Goal: Check status

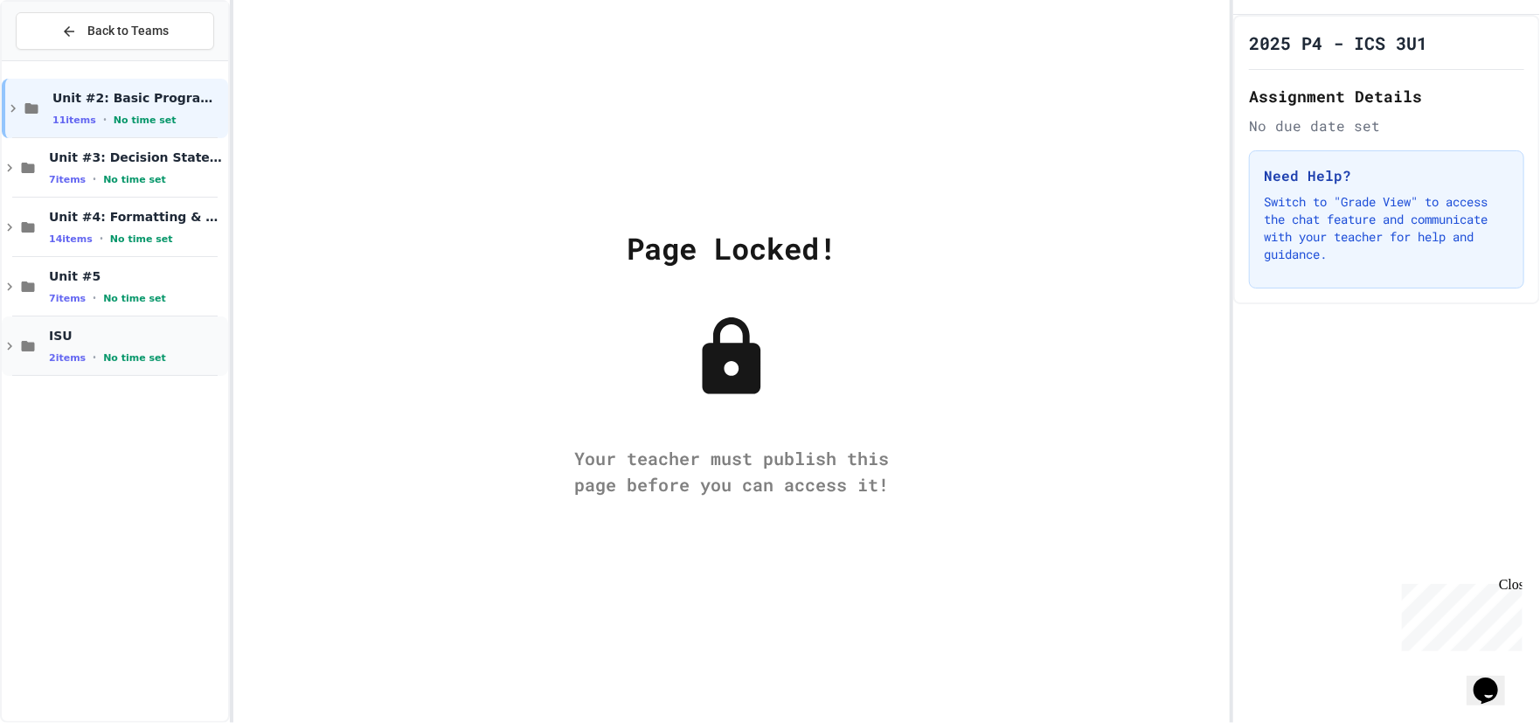
click at [165, 341] on span "ISU" at bounding box center [137, 336] width 176 height 16
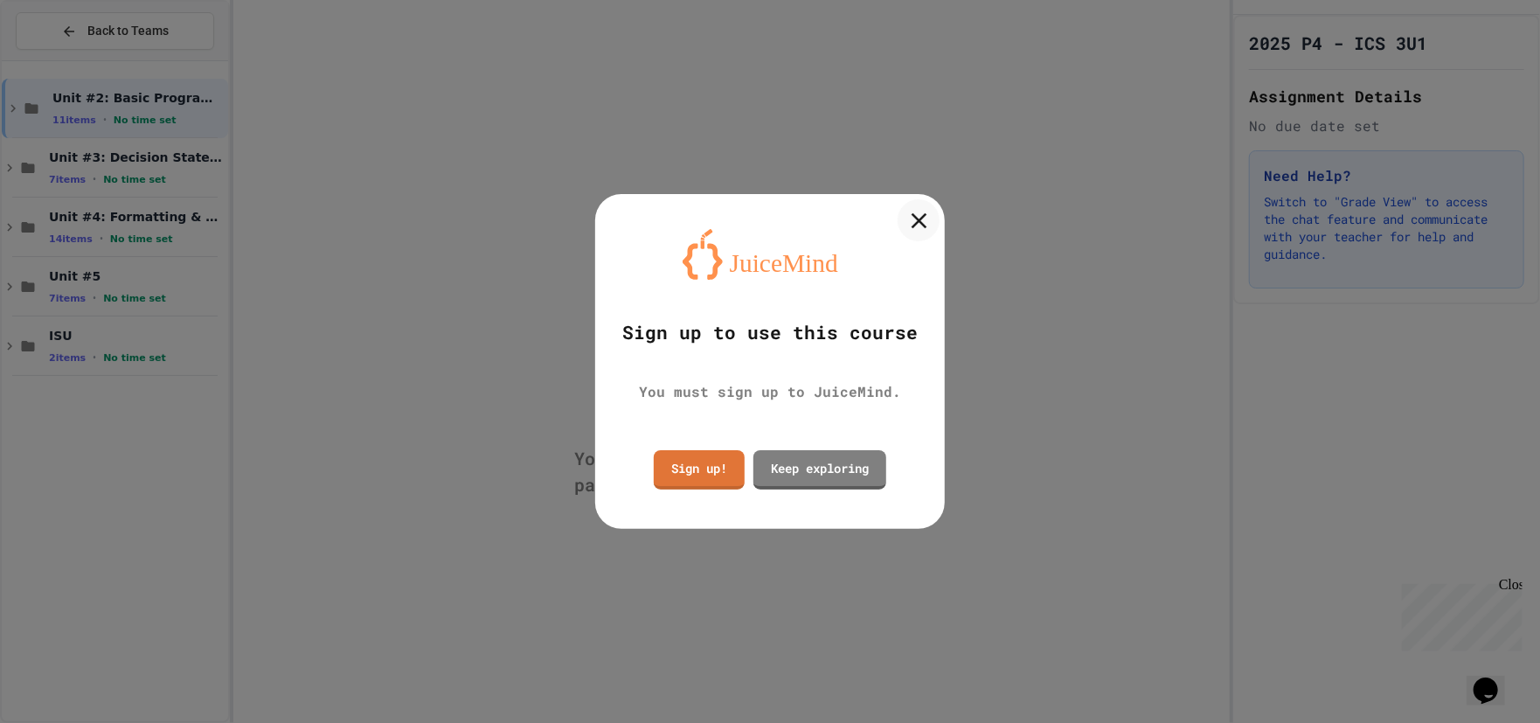
click at [919, 215] on icon at bounding box center [919, 220] width 26 height 26
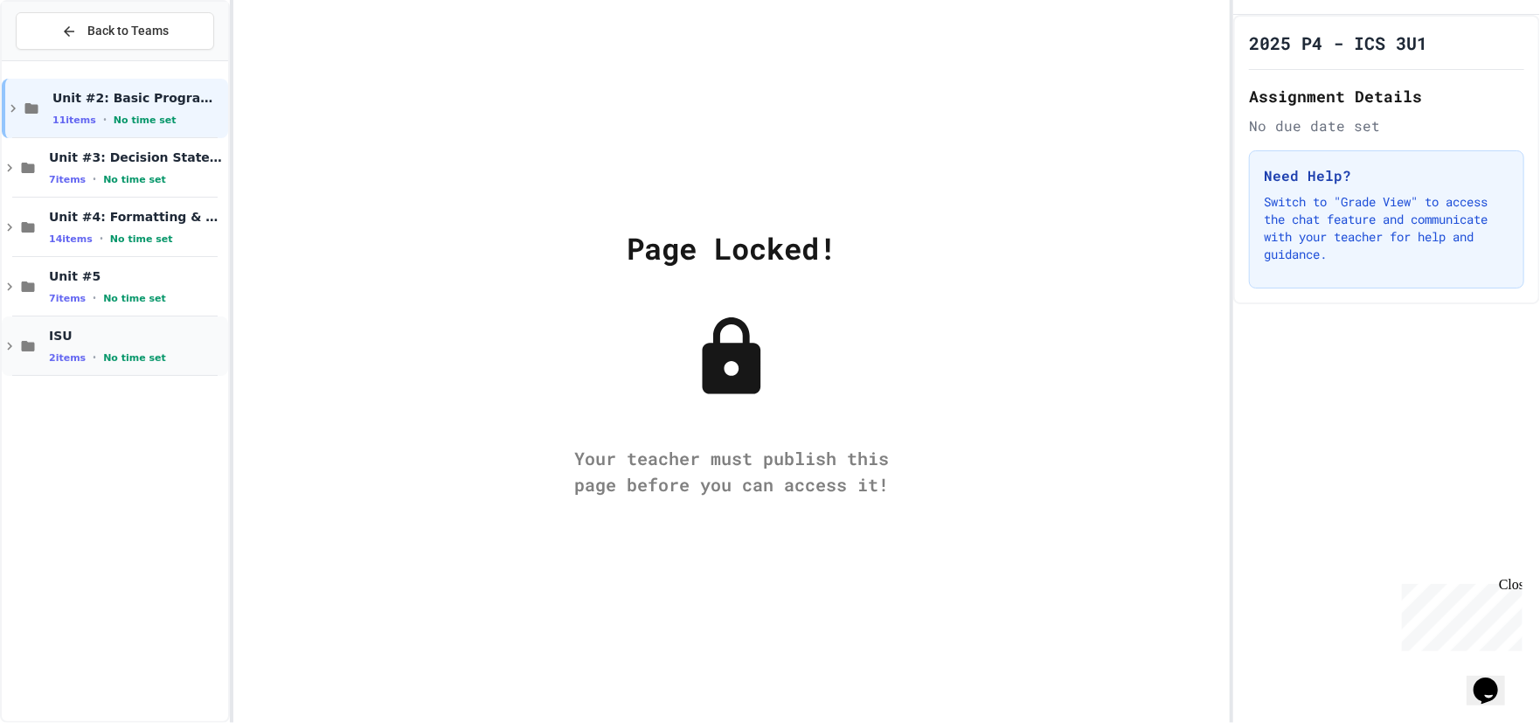
click at [195, 336] on span "ISU" at bounding box center [137, 336] width 176 height 16
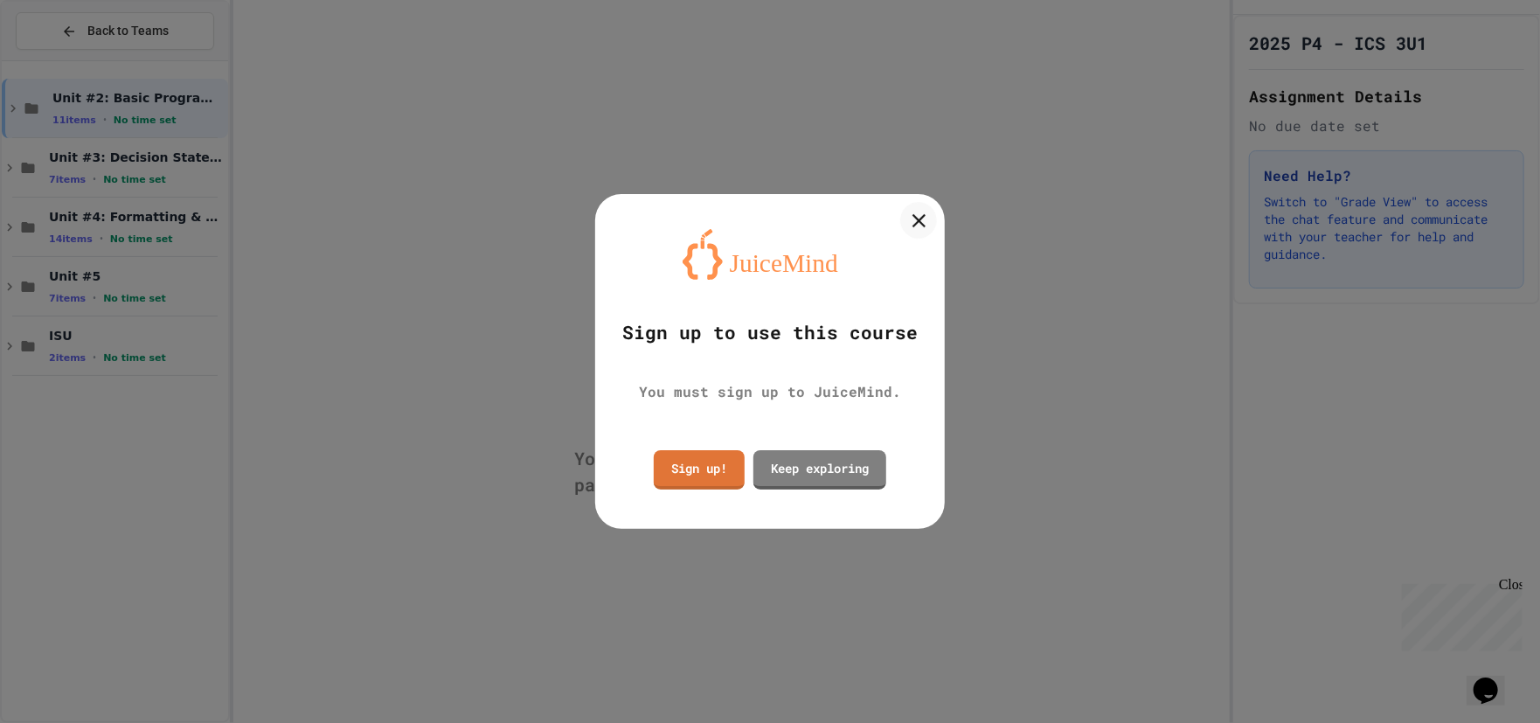
click at [907, 220] on icon at bounding box center [918, 220] width 23 height 23
